Goal: Task Accomplishment & Management: Use online tool/utility

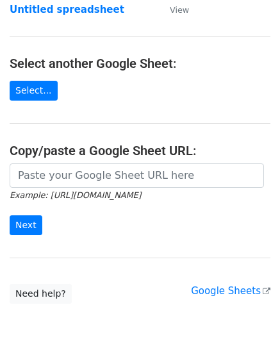
scroll to position [128, 0]
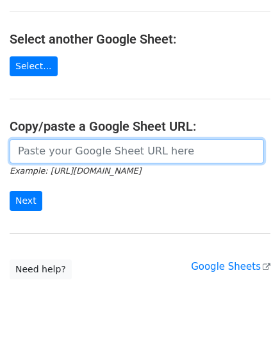
click at [73, 147] on input "url" at bounding box center [137, 151] width 254 height 24
paste input "[URL][DOMAIN_NAME]"
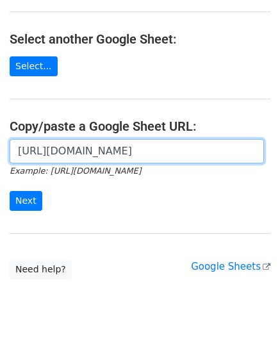
scroll to position [0, 255]
type input "[URL][DOMAIN_NAME]"
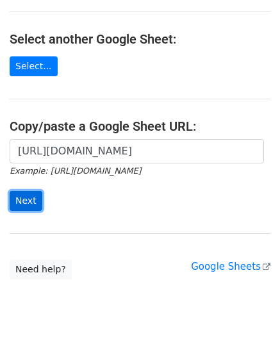
click at [28, 200] on input "Next" at bounding box center [26, 201] width 33 height 20
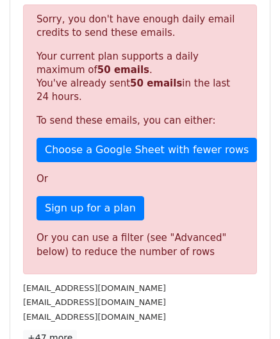
scroll to position [432, 0]
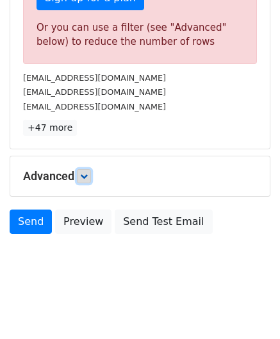
click at [90, 173] on link at bounding box center [84, 176] width 14 height 14
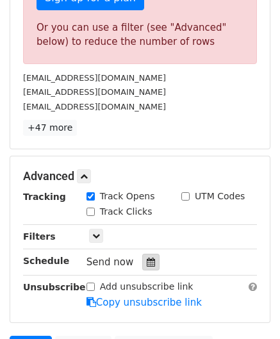
click at [147, 257] on icon at bounding box center [151, 261] width 8 height 9
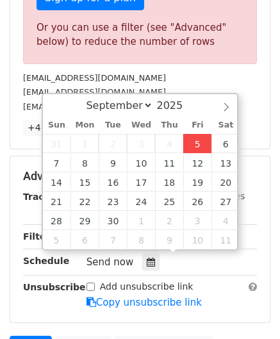
type input "[DATE] 12:00"
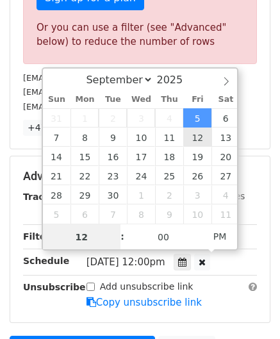
paste input "0"
type input "10"
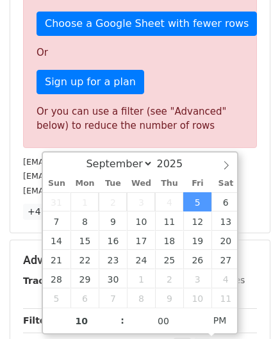
type input "[DATE] 22:00"
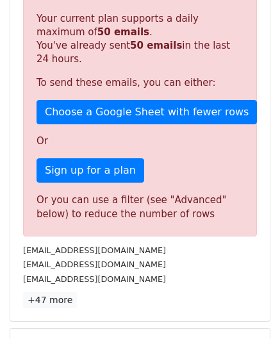
scroll to position [587, 0]
